Goal: Task Accomplishment & Management: Manage account settings

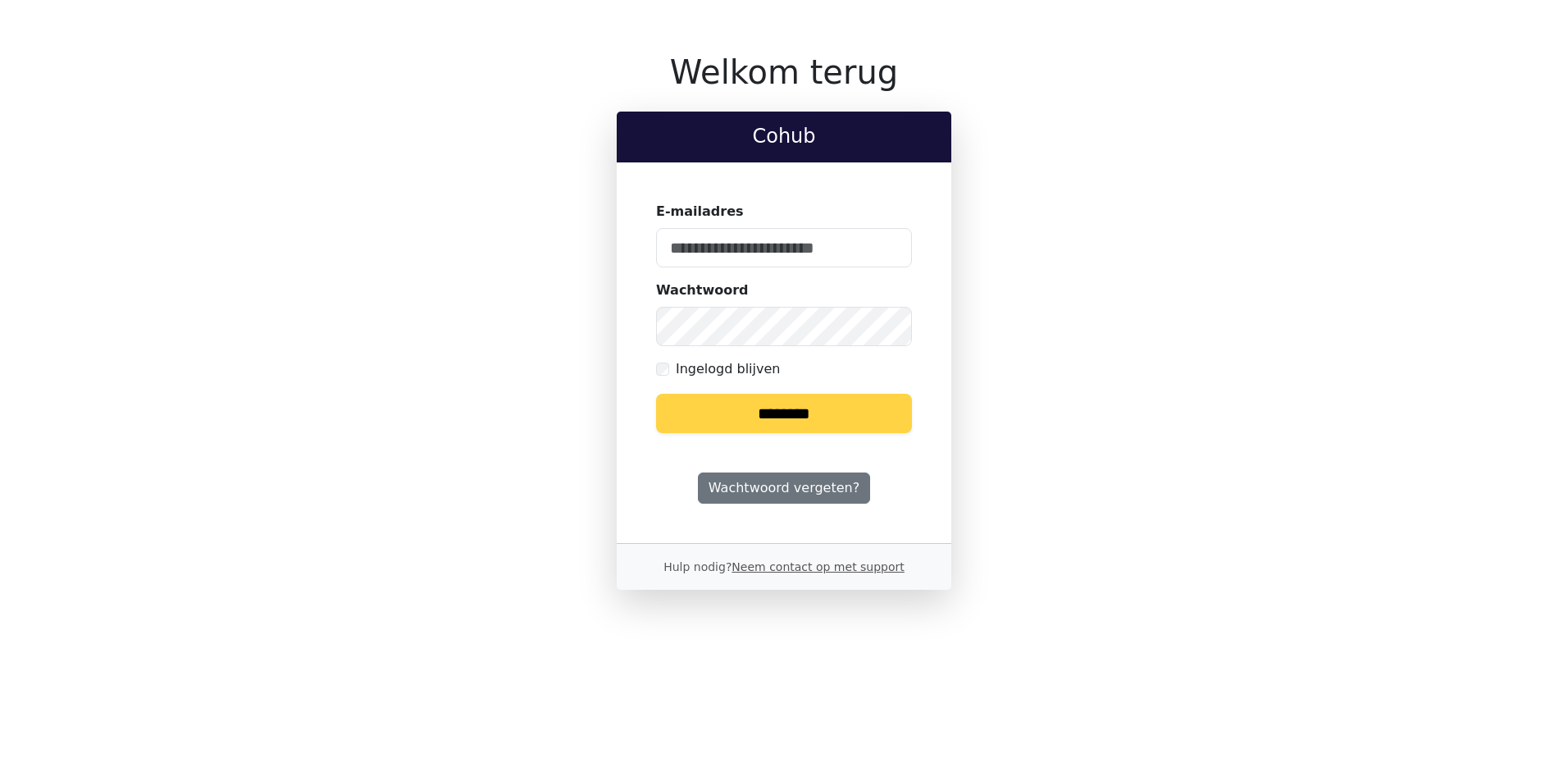
type input "**********"
click at [823, 409] on input "********" at bounding box center [784, 413] width 255 height 39
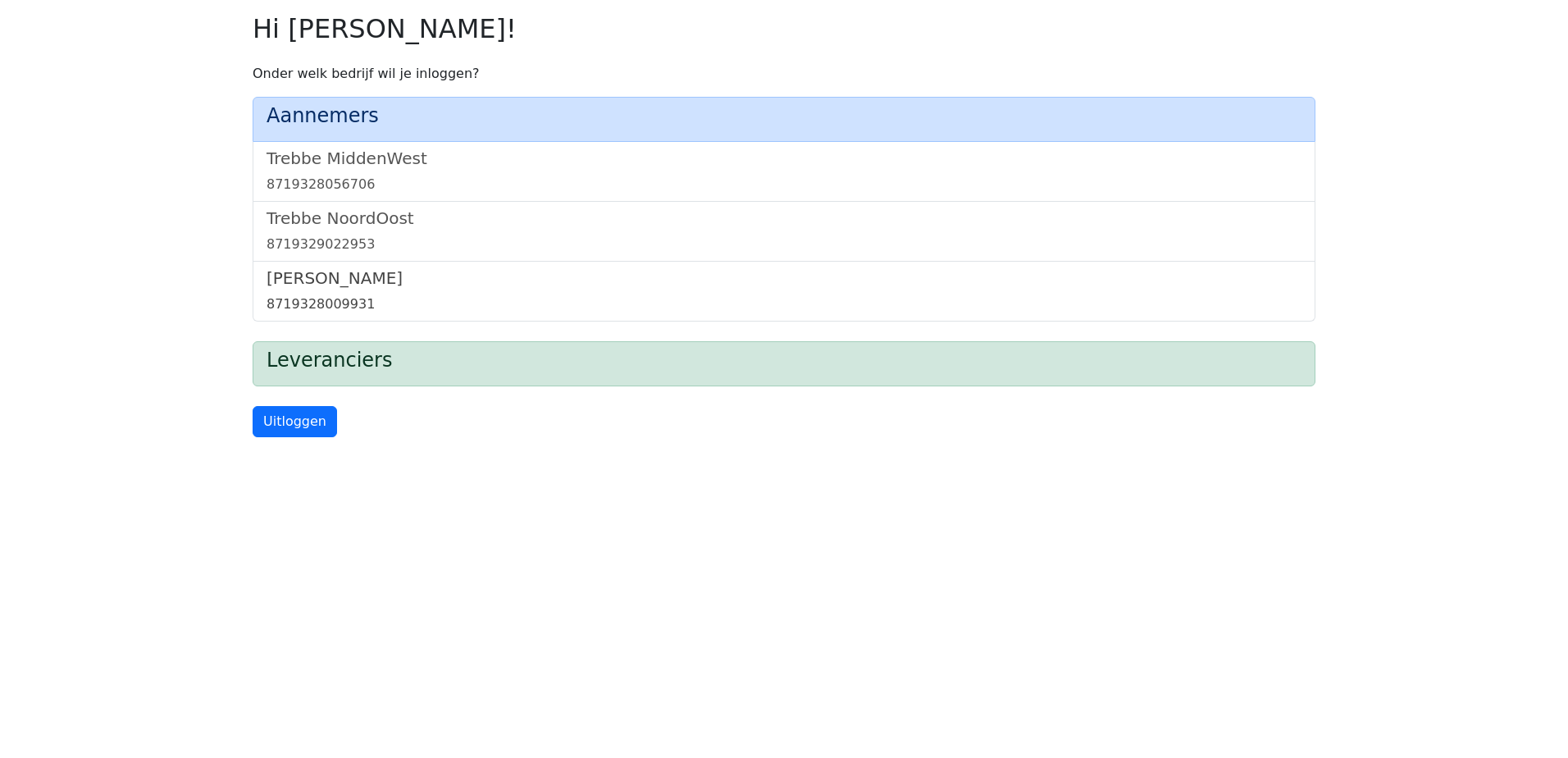
click at [341, 282] on h5 "Trebbe Wonen" at bounding box center [784, 278] width 1035 height 19
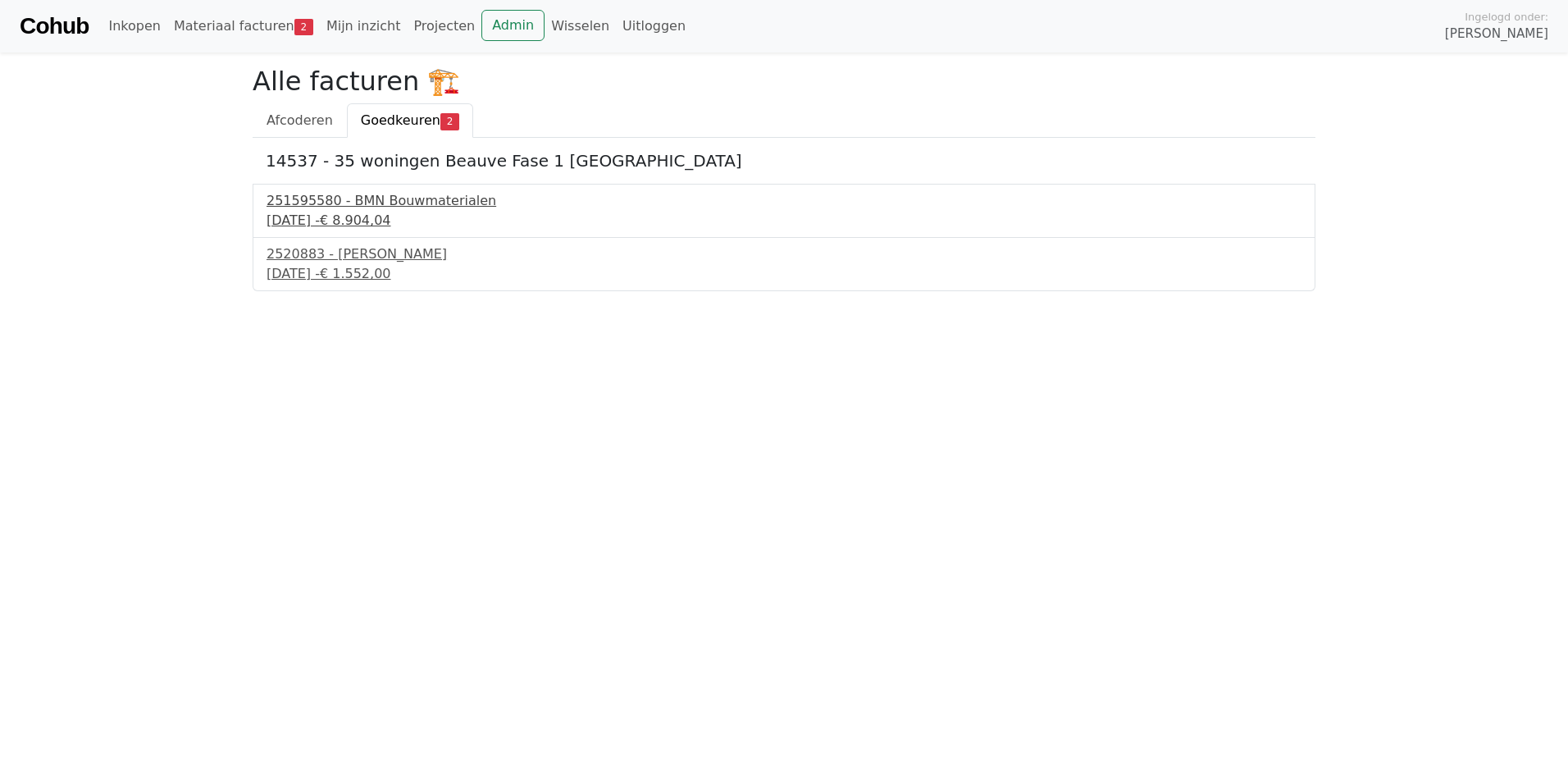
click at [391, 222] on span "€ 8.904,04" at bounding box center [355, 220] width 71 height 15
click at [352, 261] on div "2520883 - Van Dalen" at bounding box center [784, 254] width 1035 height 19
click at [481, 18] on link "Admin" at bounding box center [513, 25] width 63 height 31
click at [550, 26] on link "Wisselen" at bounding box center [580, 26] width 71 height 33
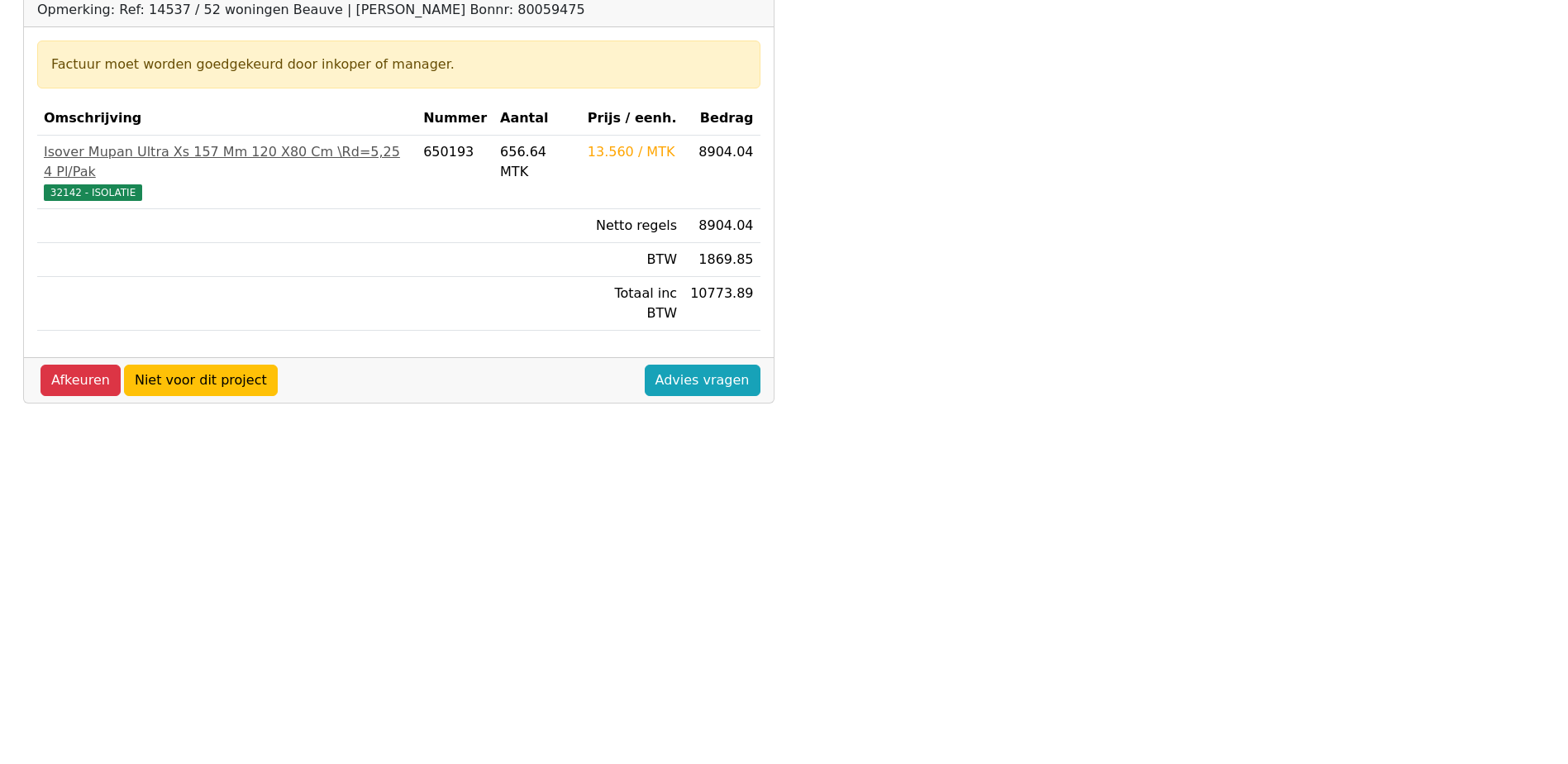
scroll to position [248, 0]
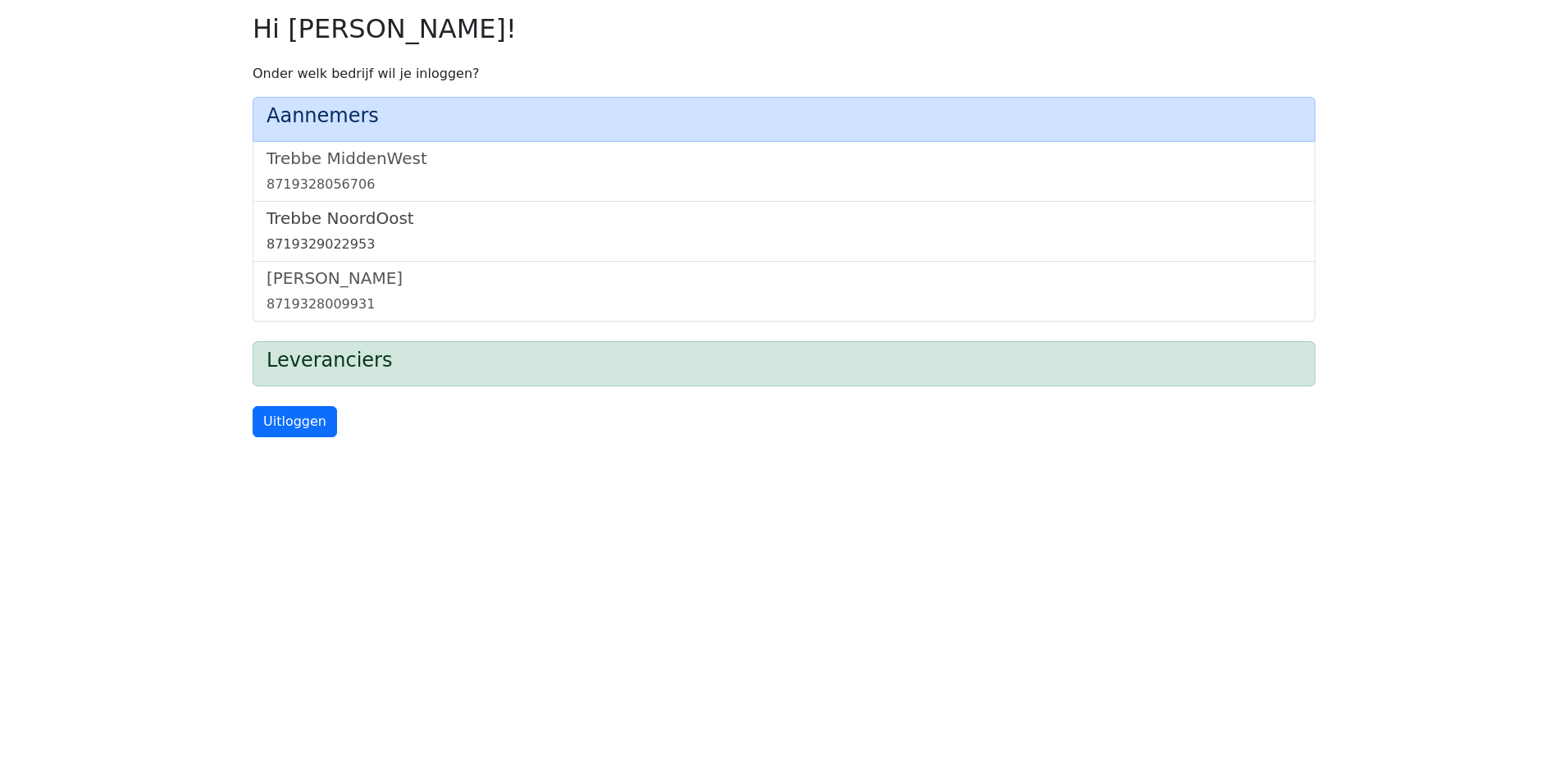
click at [366, 227] on h5 "Trebbe NoordOost" at bounding box center [784, 218] width 1035 height 19
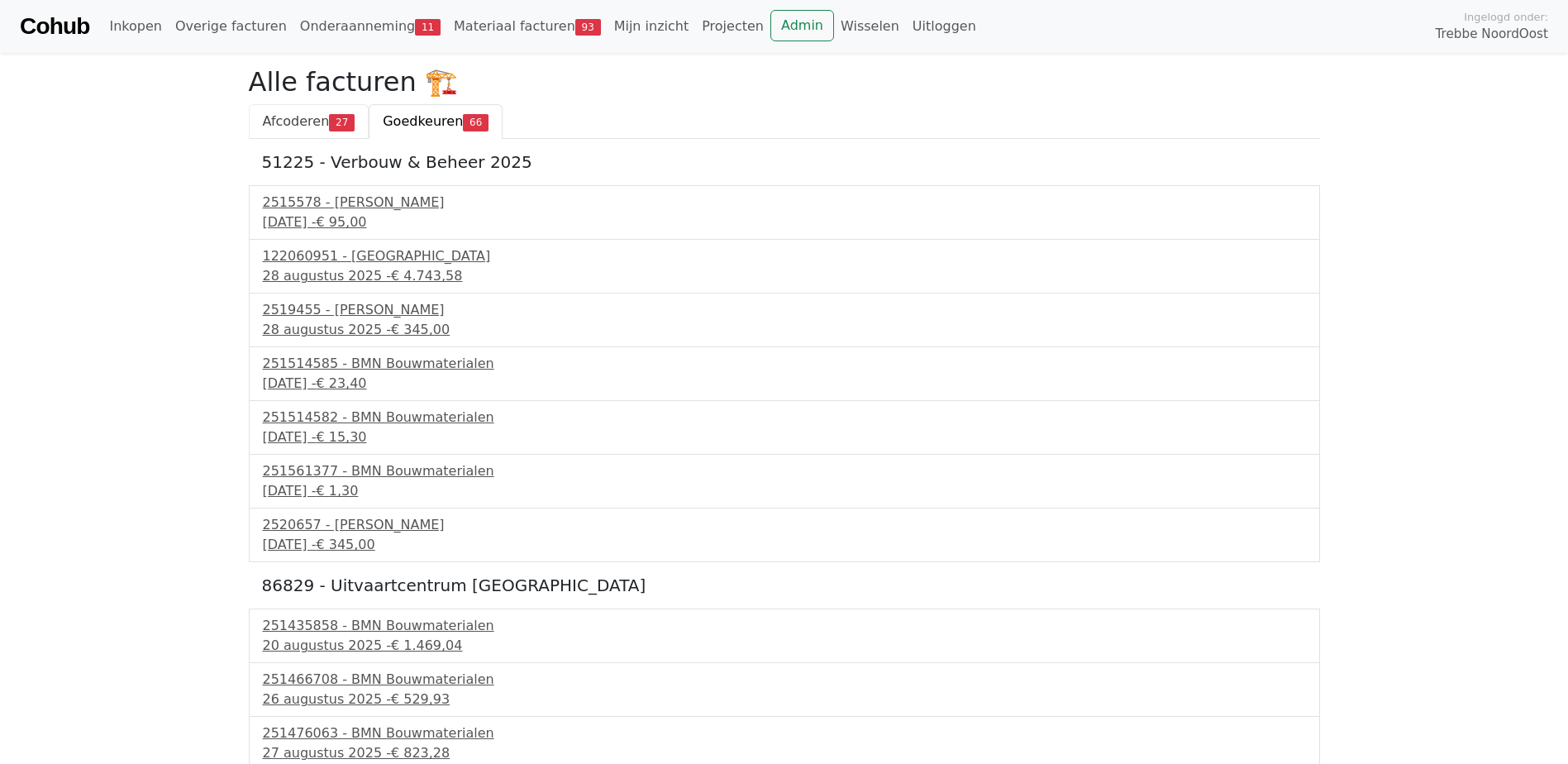
click at [309, 119] on span "Afcoderen" at bounding box center [296, 121] width 67 height 15
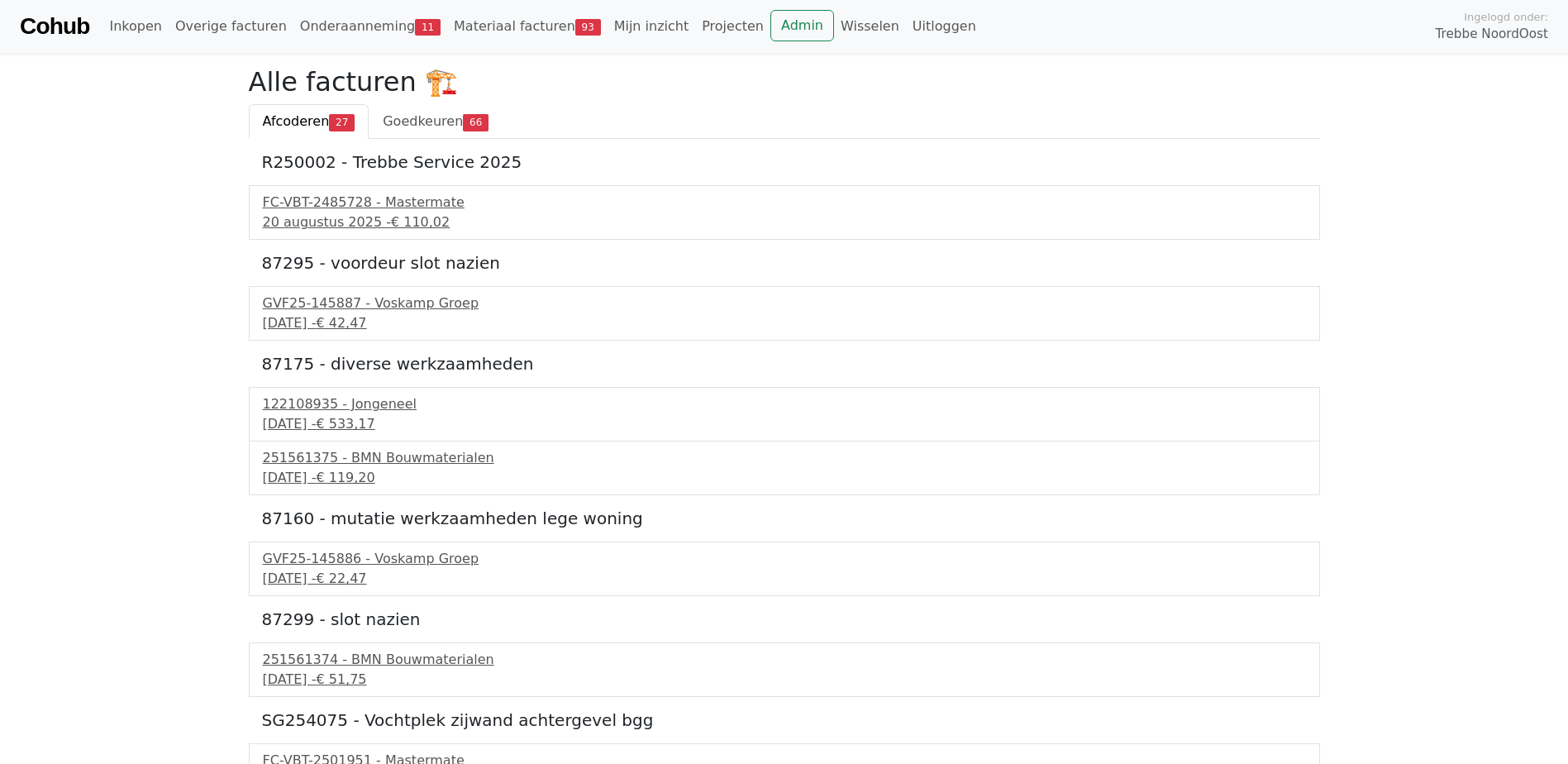
click at [309, 119] on span "Afcoderen" at bounding box center [296, 121] width 67 height 15
click at [380, 212] on div "FC-VBT-2485728 - Mastermate" at bounding box center [785, 202] width 1043 height 19
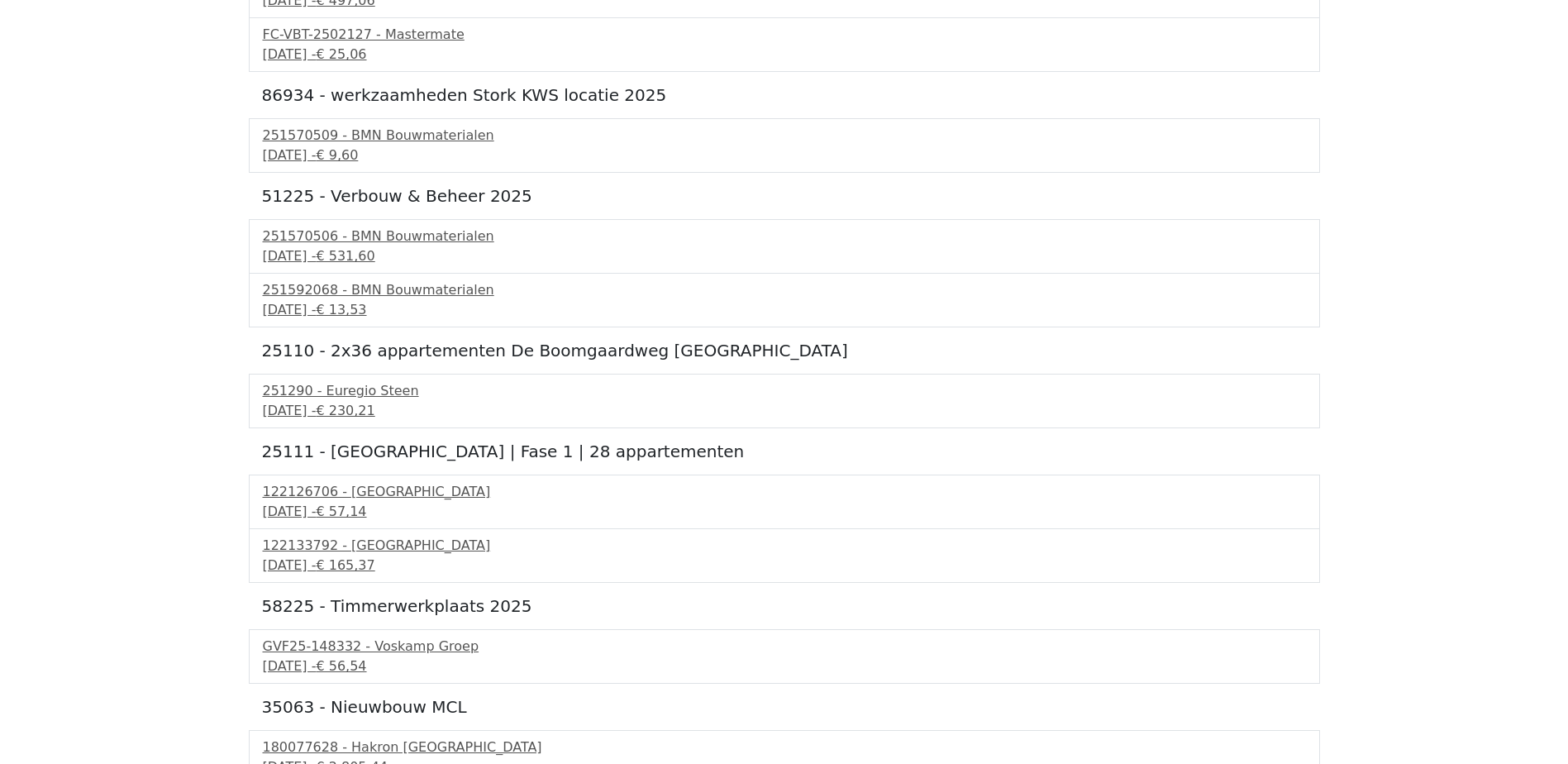
scroll to position [909, 0]
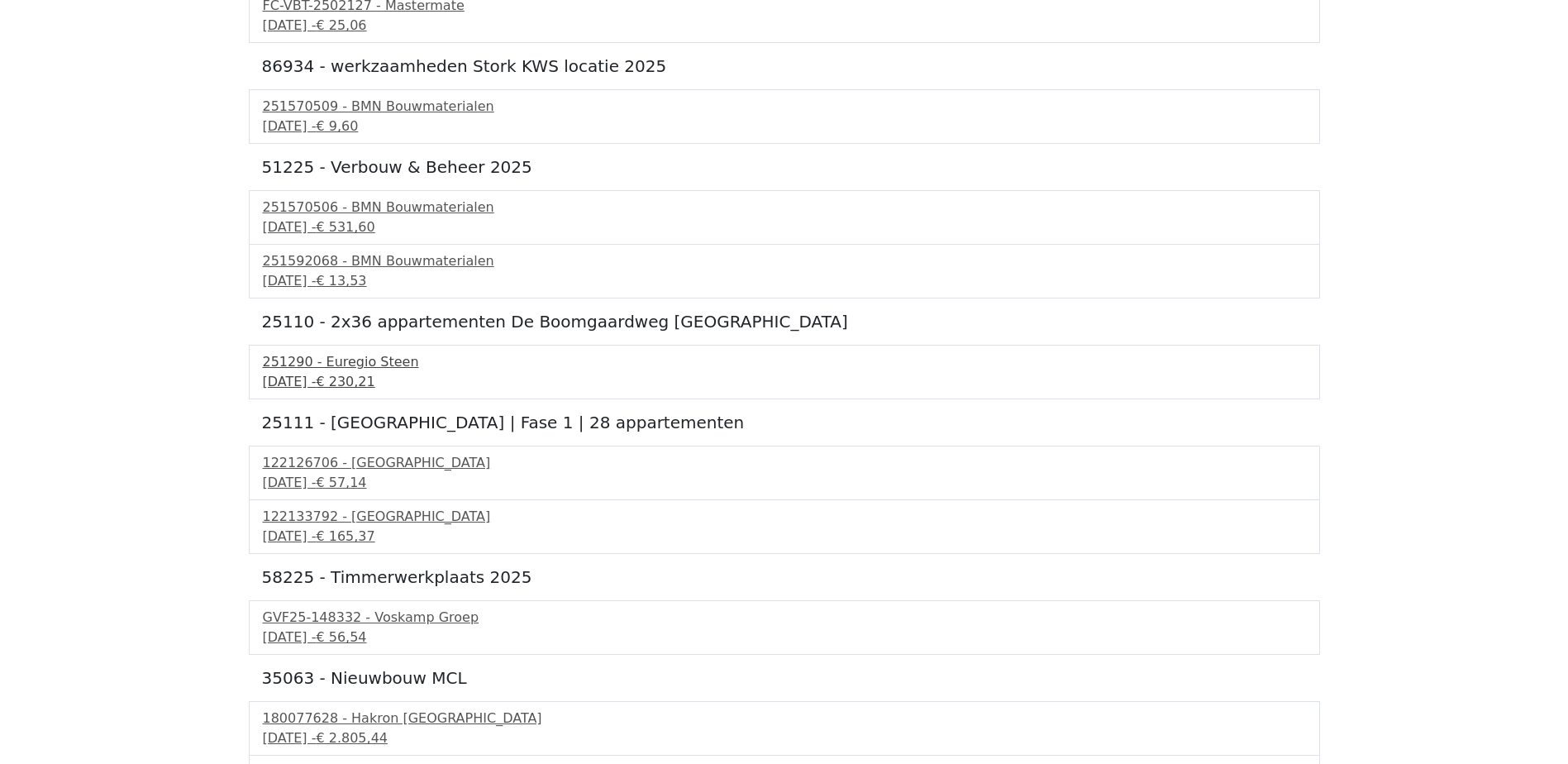
click at [371, 379] on div "10 september 2025 - € 230,21" at bounding box center [785, 382] width 1043 height 19
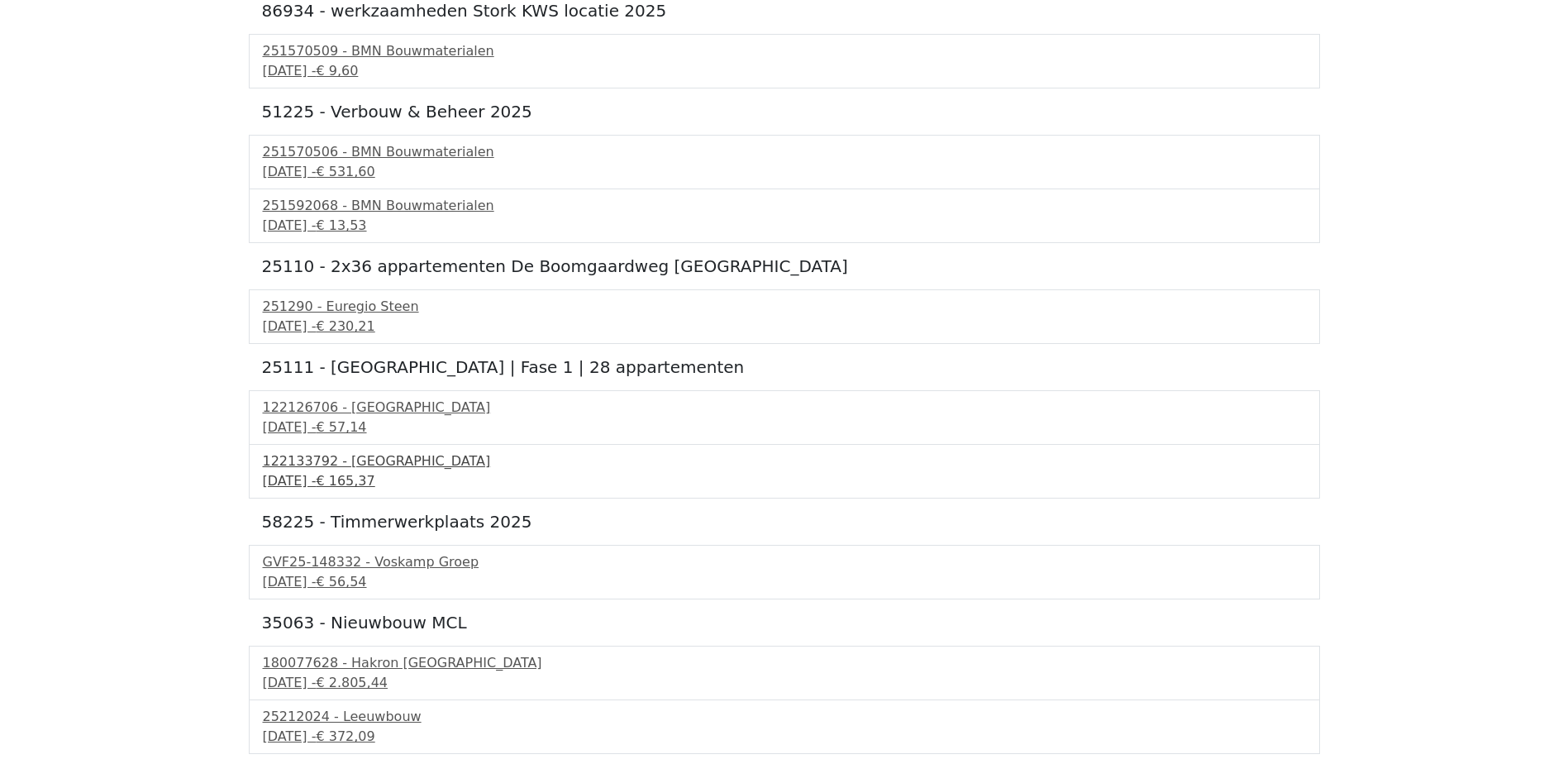
scroll to position [993, 0]
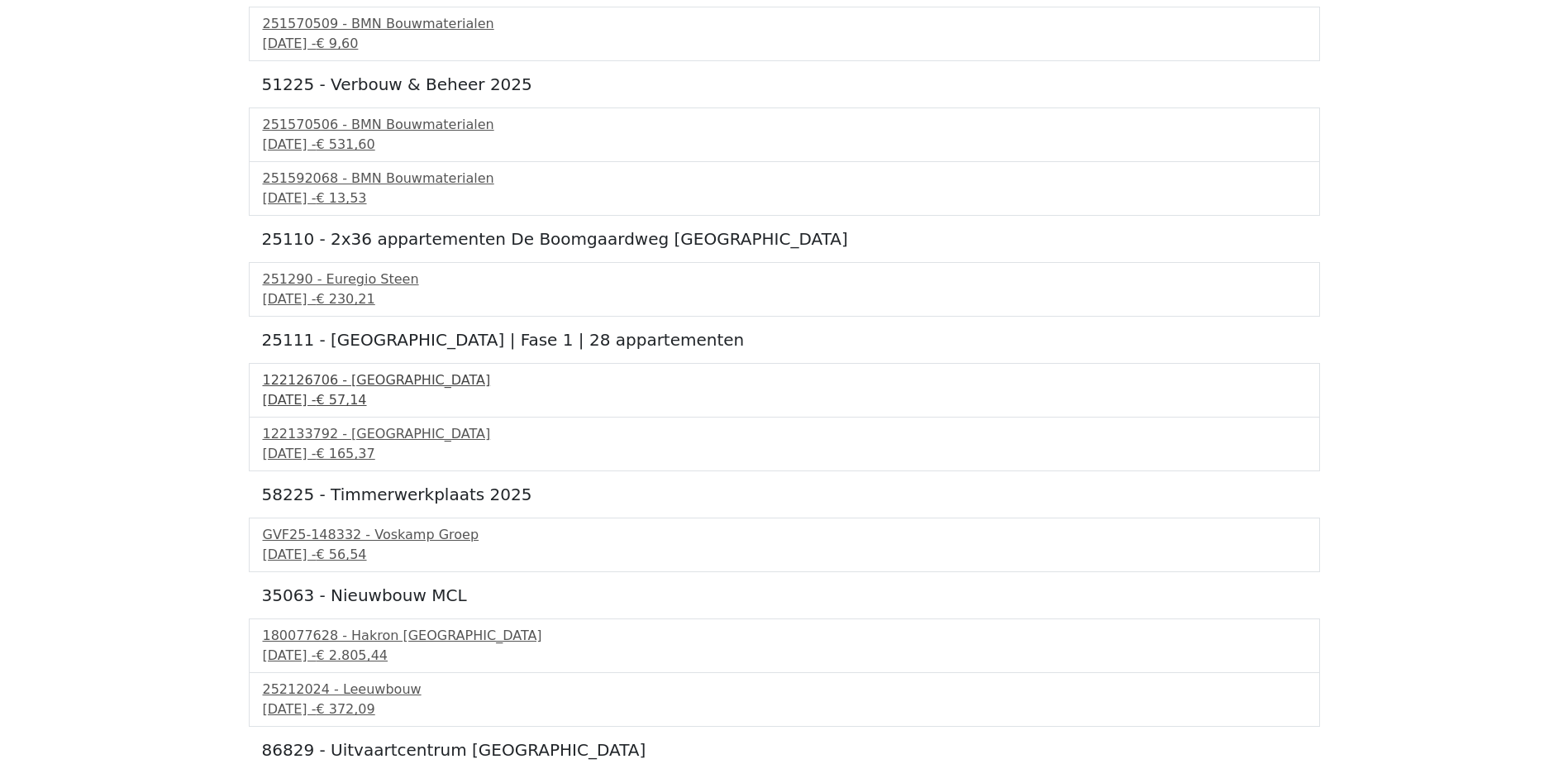
click at [364, 392] on div "10 september 2025 - € 57,14" at bounding box center [785, 400] width 1043 height 19
click at [374, 455] on div "11 september 2025 - € 165,37" at bounding box center [785, 454] width 1043 height 19
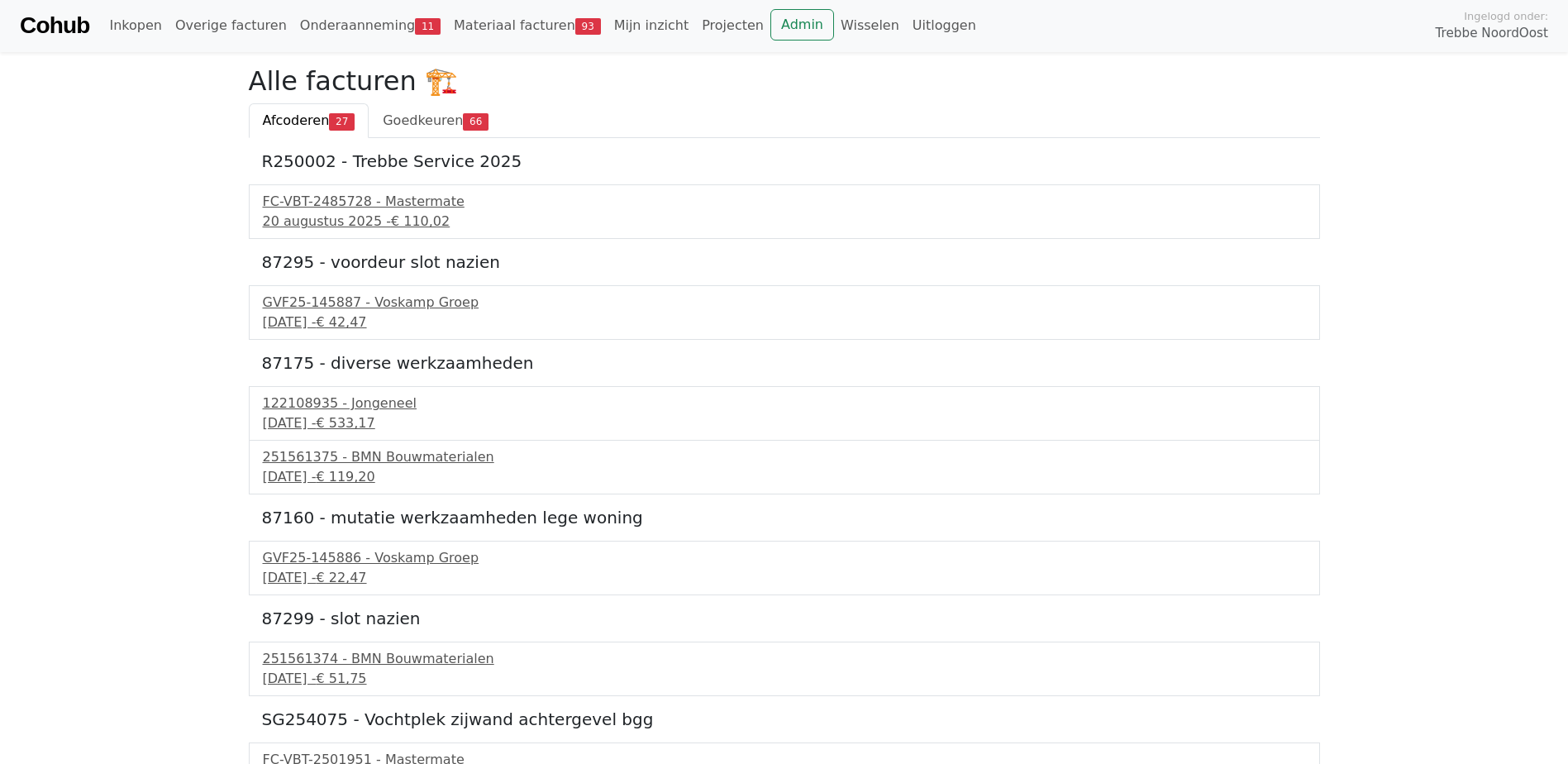
scroll to position [0, 0]
click at [433, 125] on span "Goedkeuren" at bounding box center [422, 121] width 80 height 15
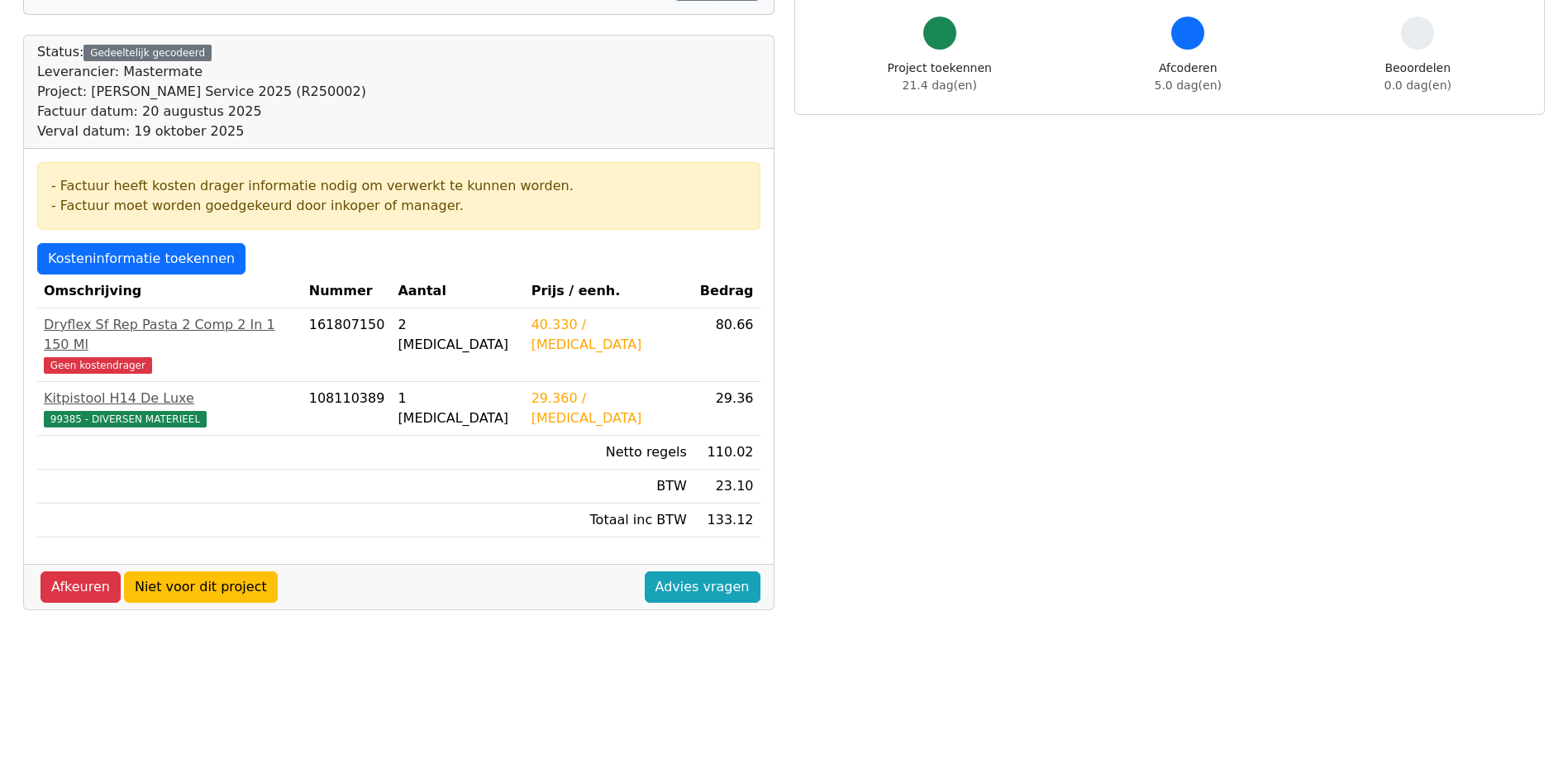
scroll to position [166, 0]
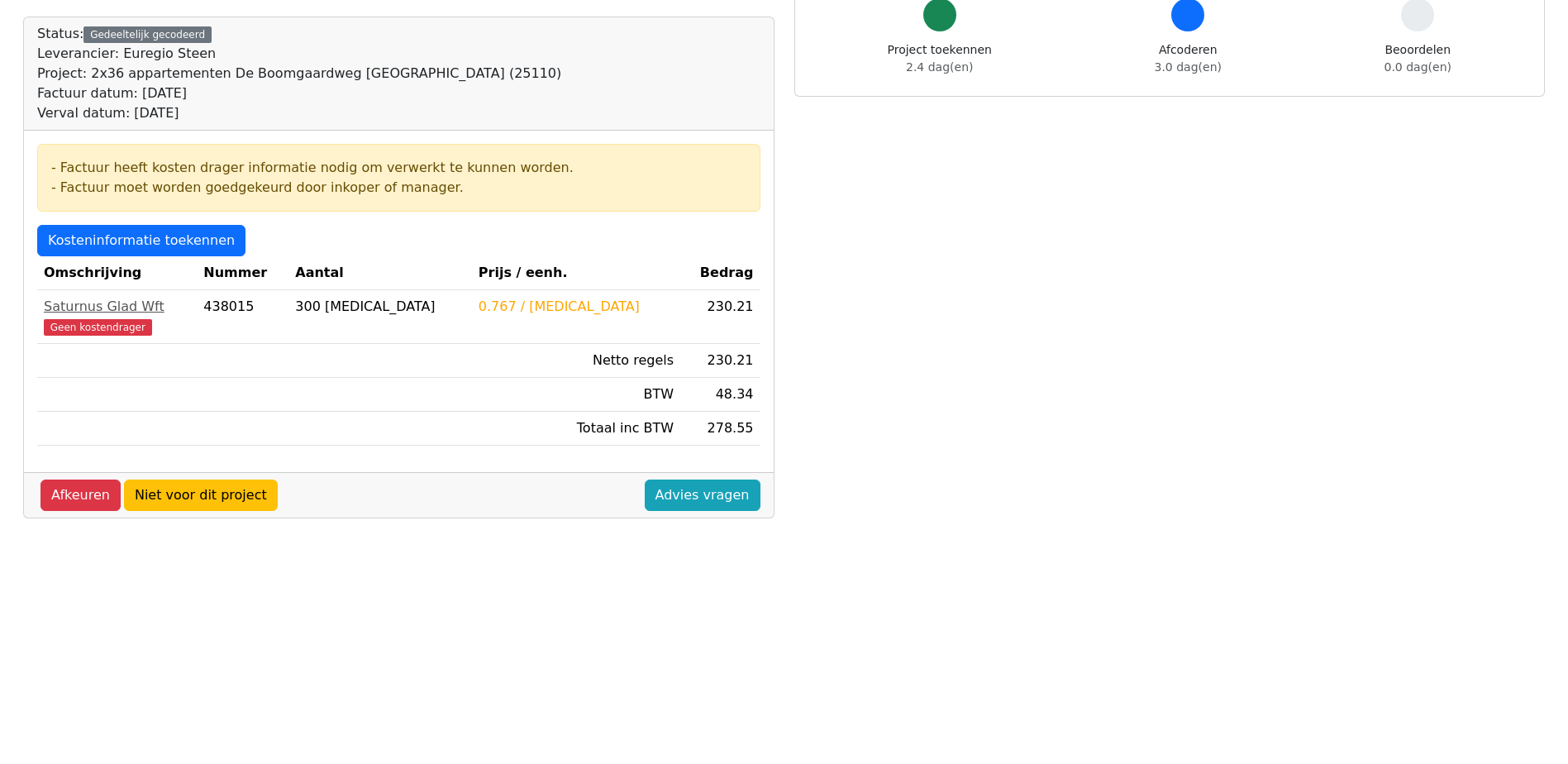
scroll to position [331, 0]
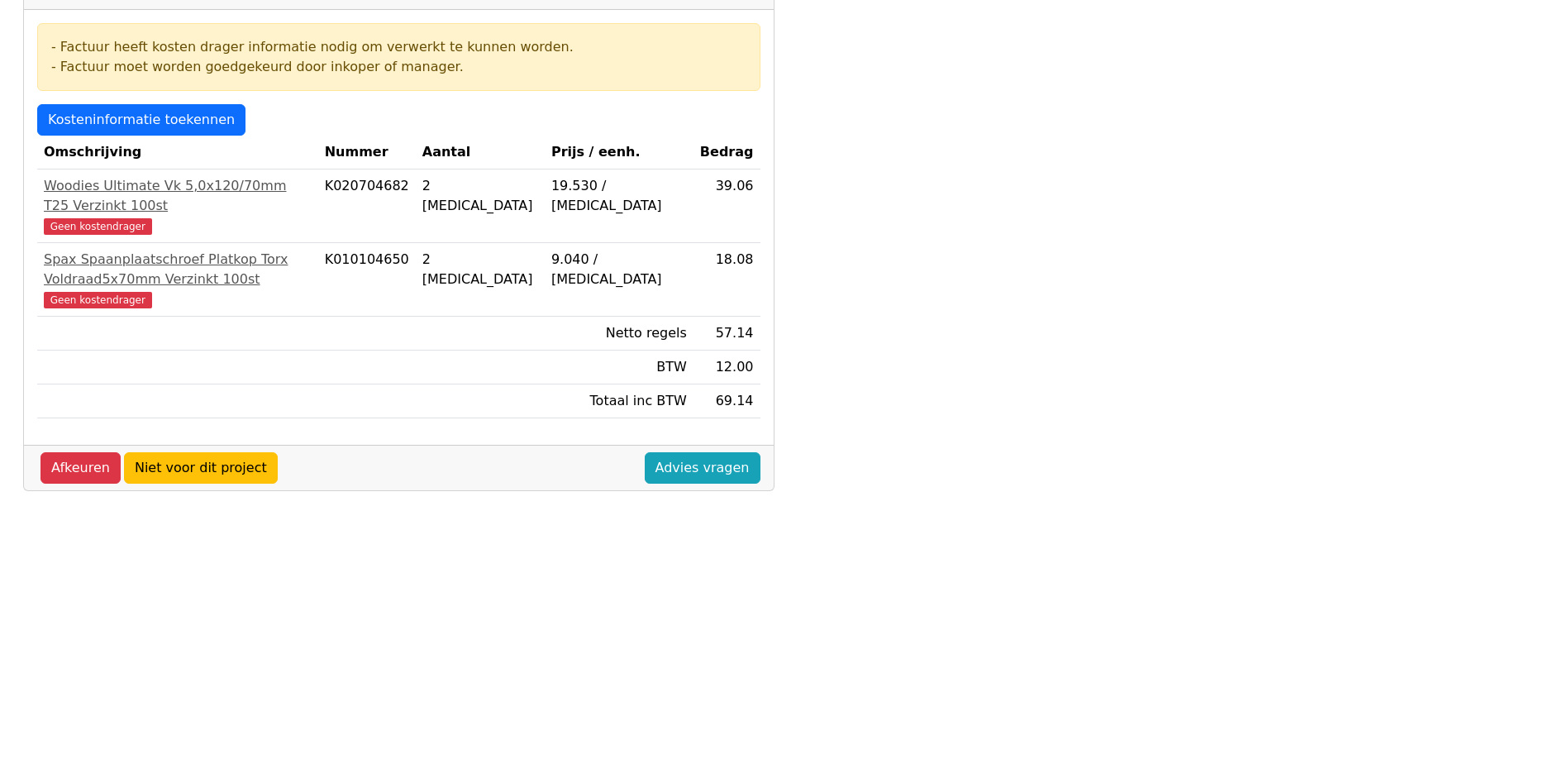
scroll to position [331, 0]
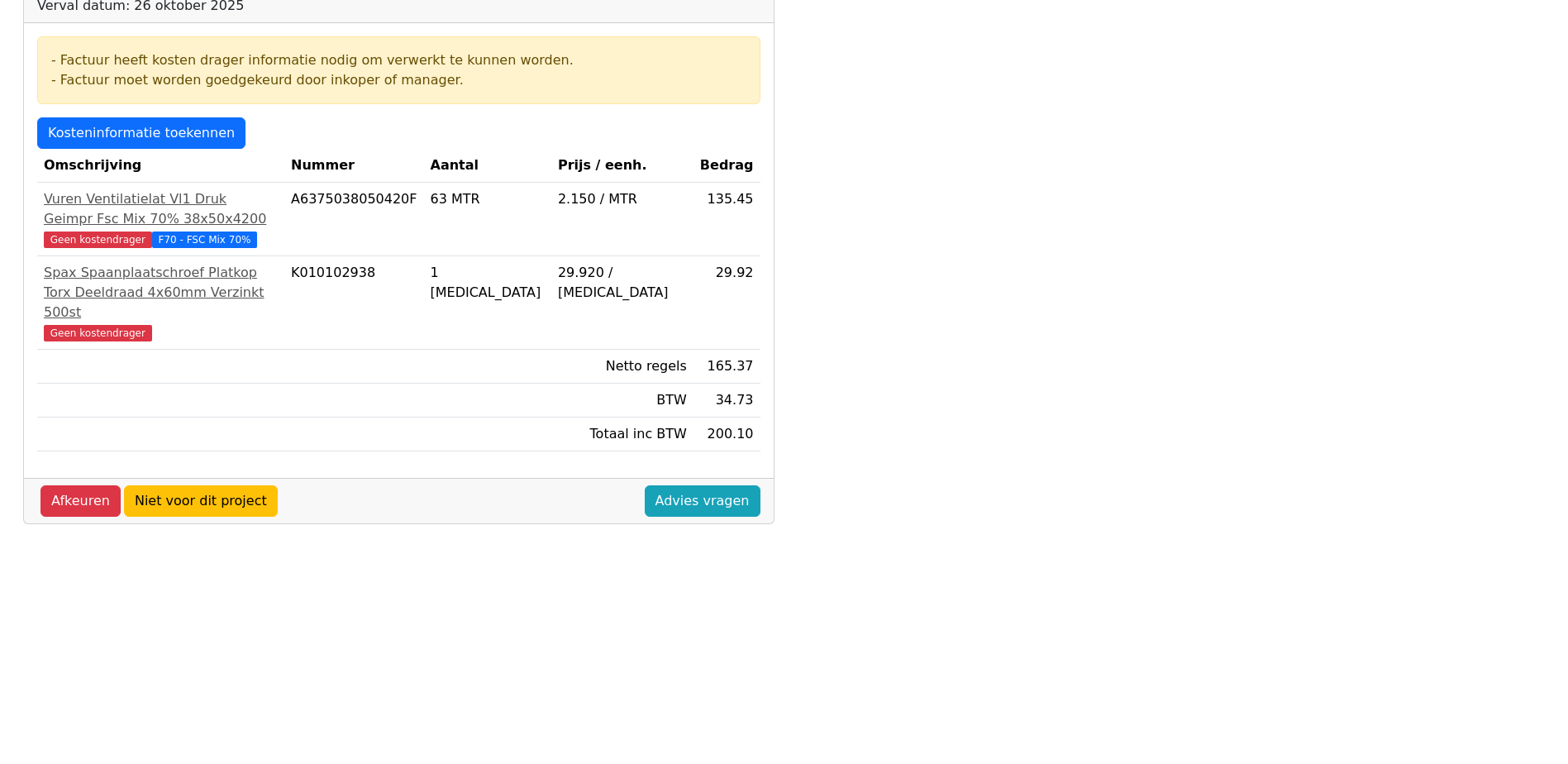
scroll to position [331, 0]
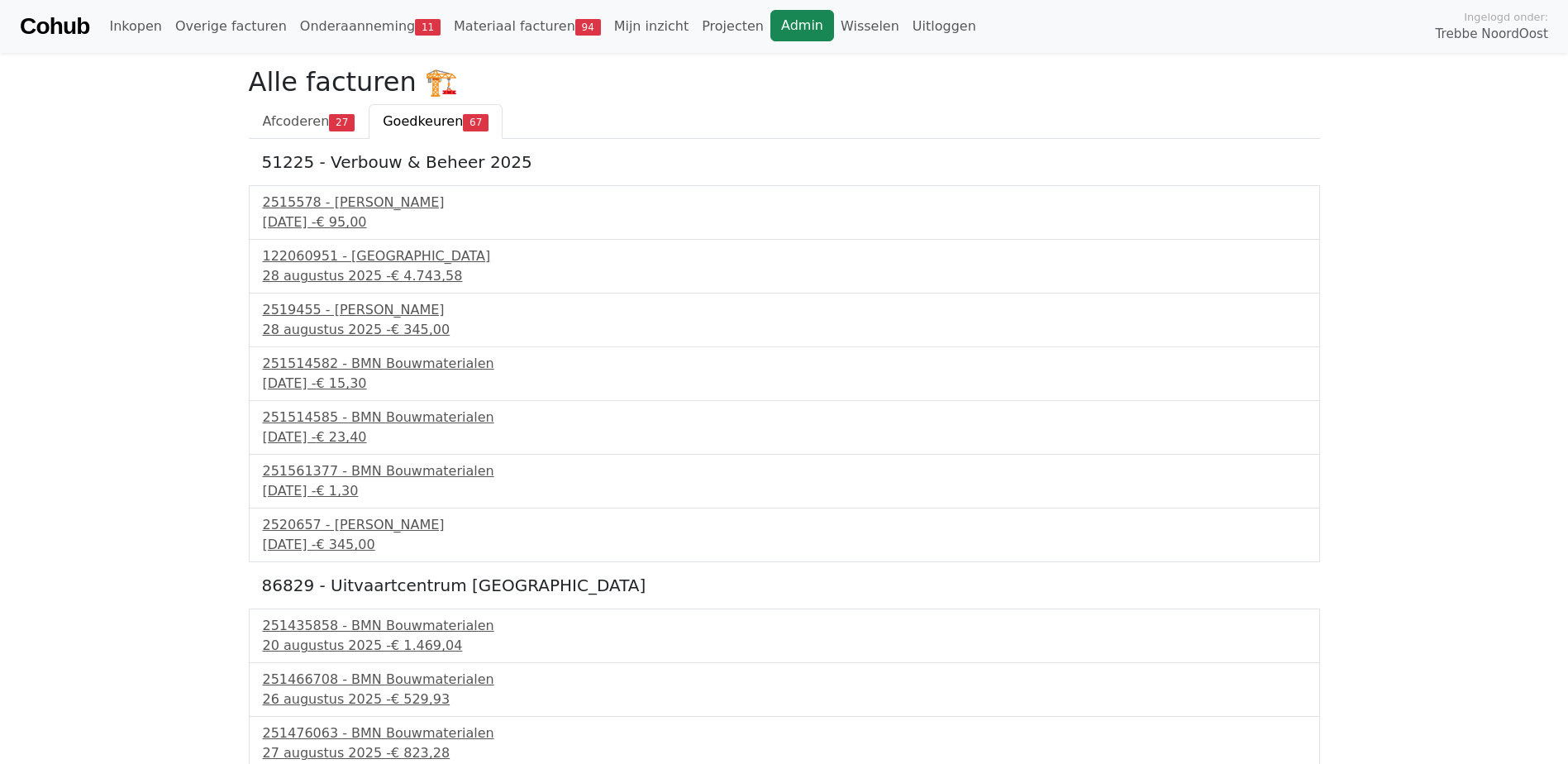
click at [770, 25] on link "Admin" at bounding box center [802, 25] width 64 height 31
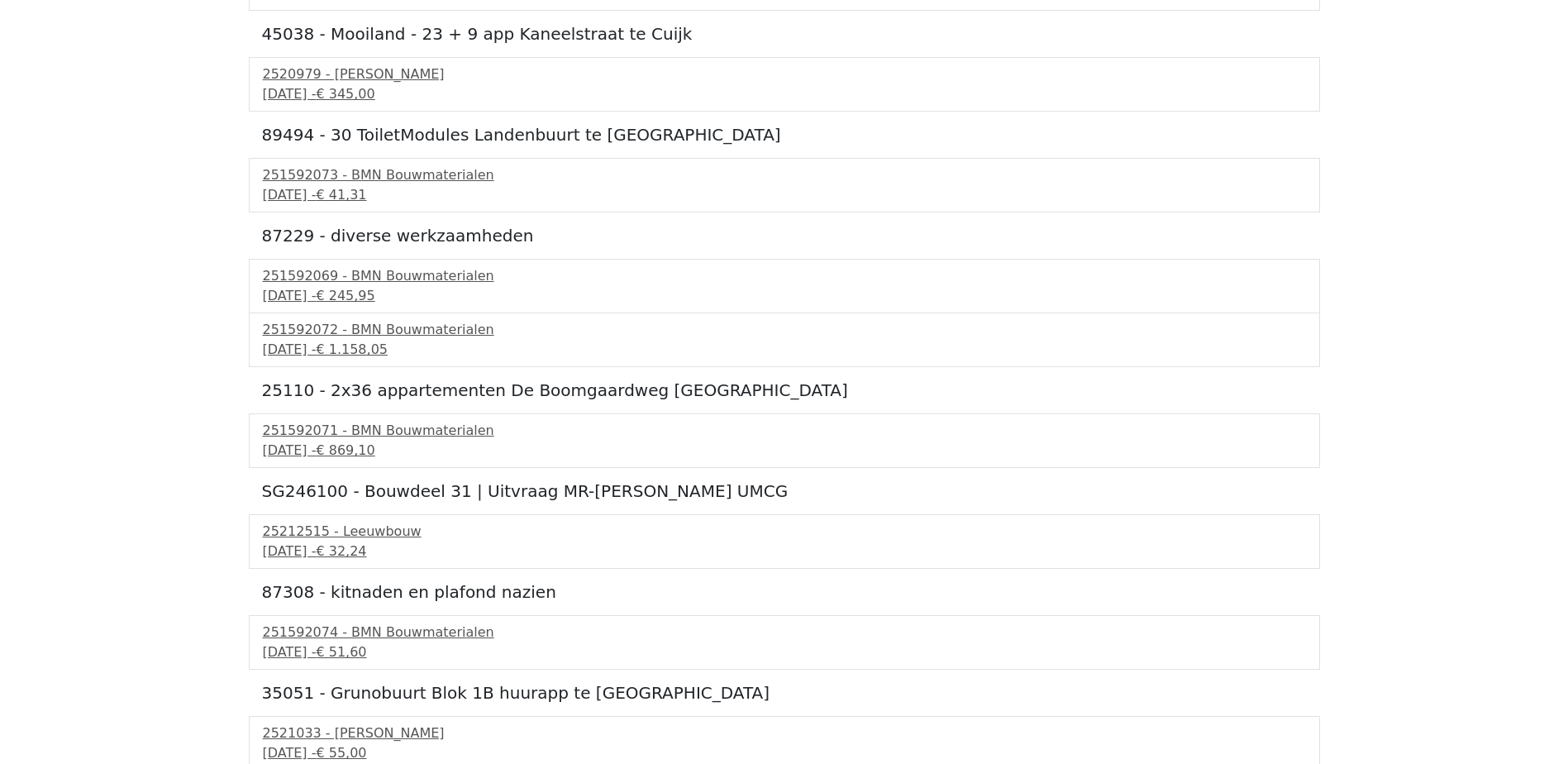
scroll to position [4335, 0]
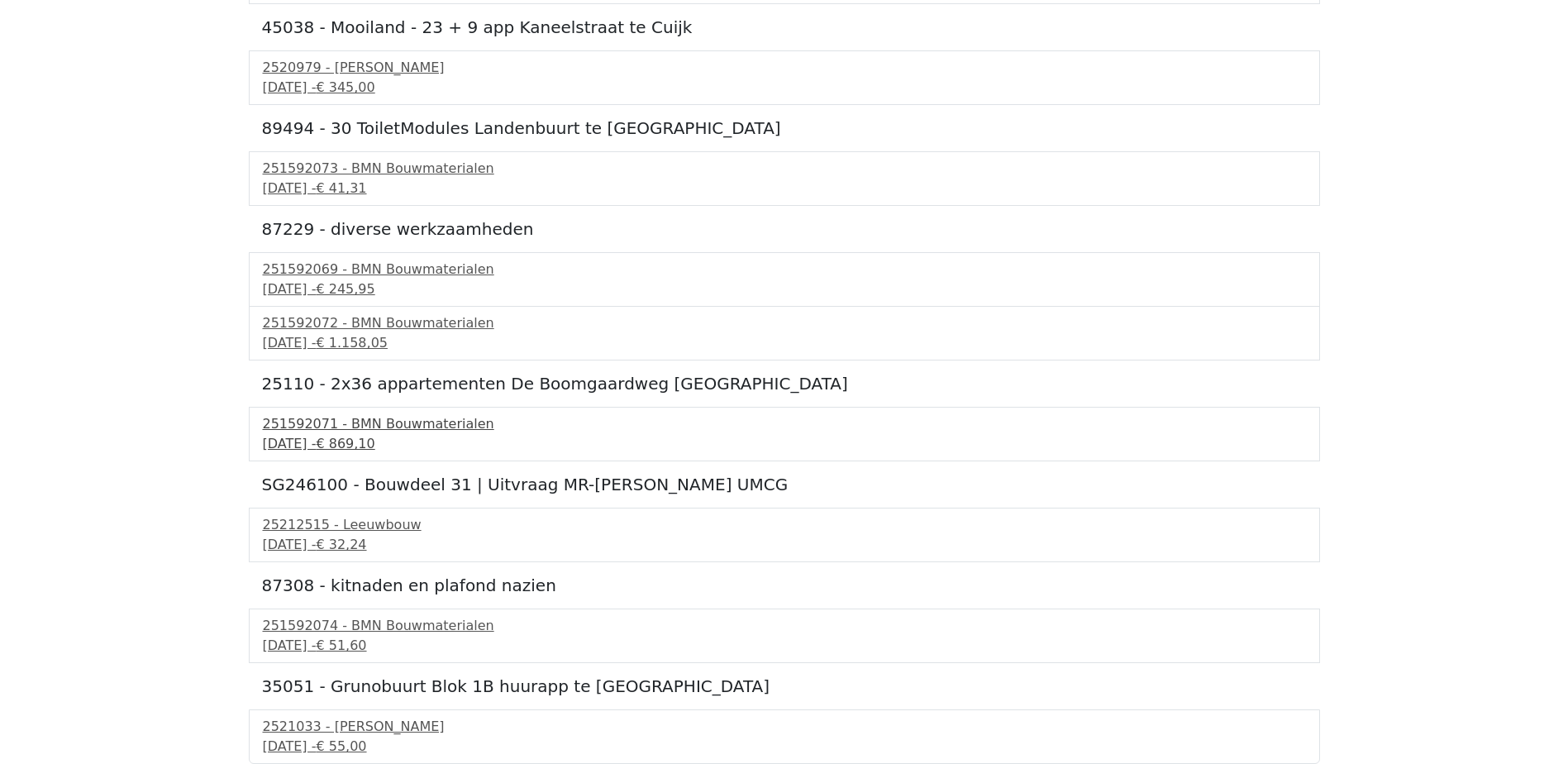
click at [365, 432] on div "251592071 - BMN Bouwmaterialen" at bounding box center [785, 424] width 1043 height 19
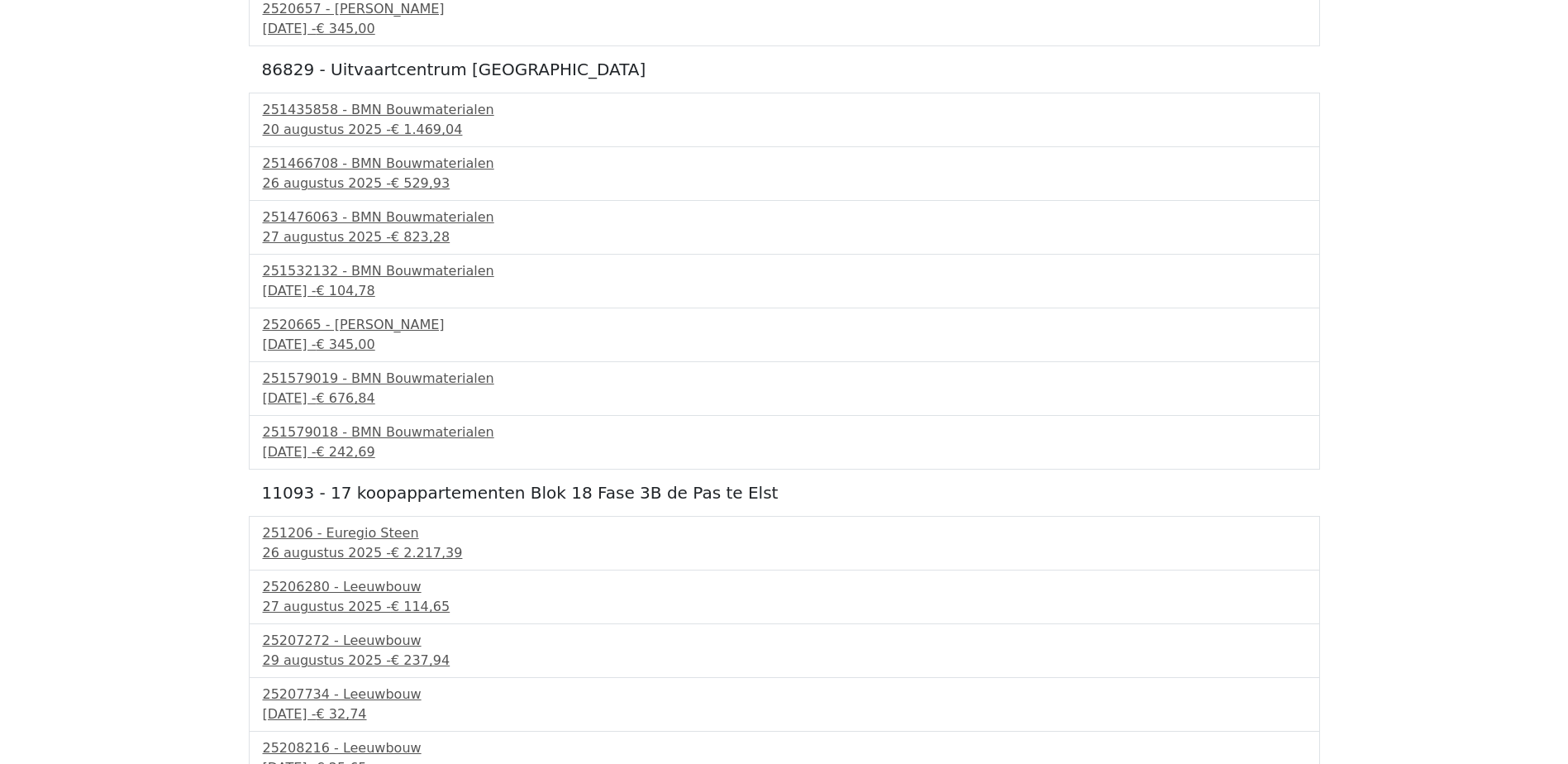
scroll to position [0, 0]
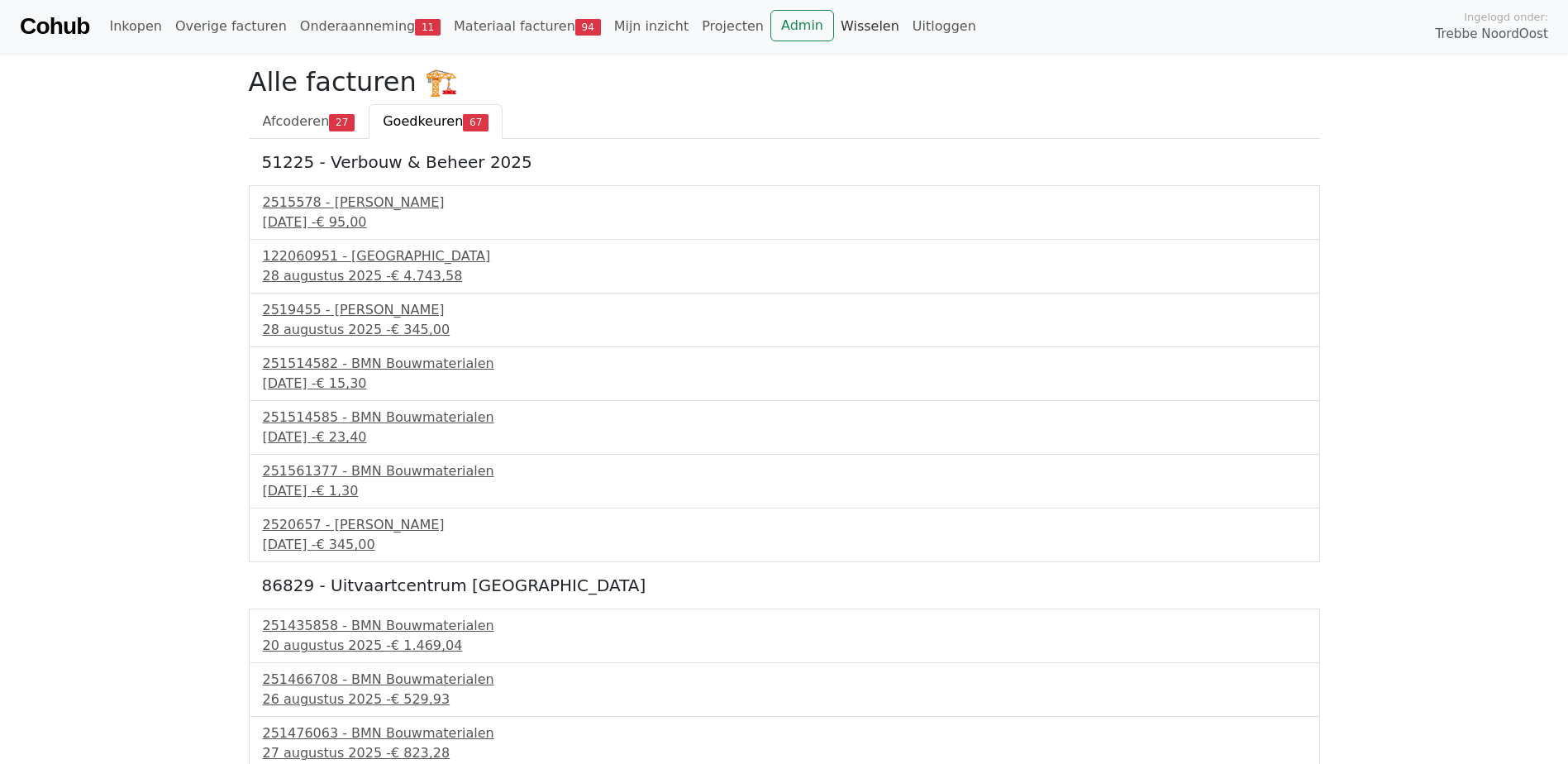
click at [834, 25] on link "Wisselen" at bounding box center [870, 26] width 72 height 33
